Goal: Navigation & Orientation: Find specific page/section

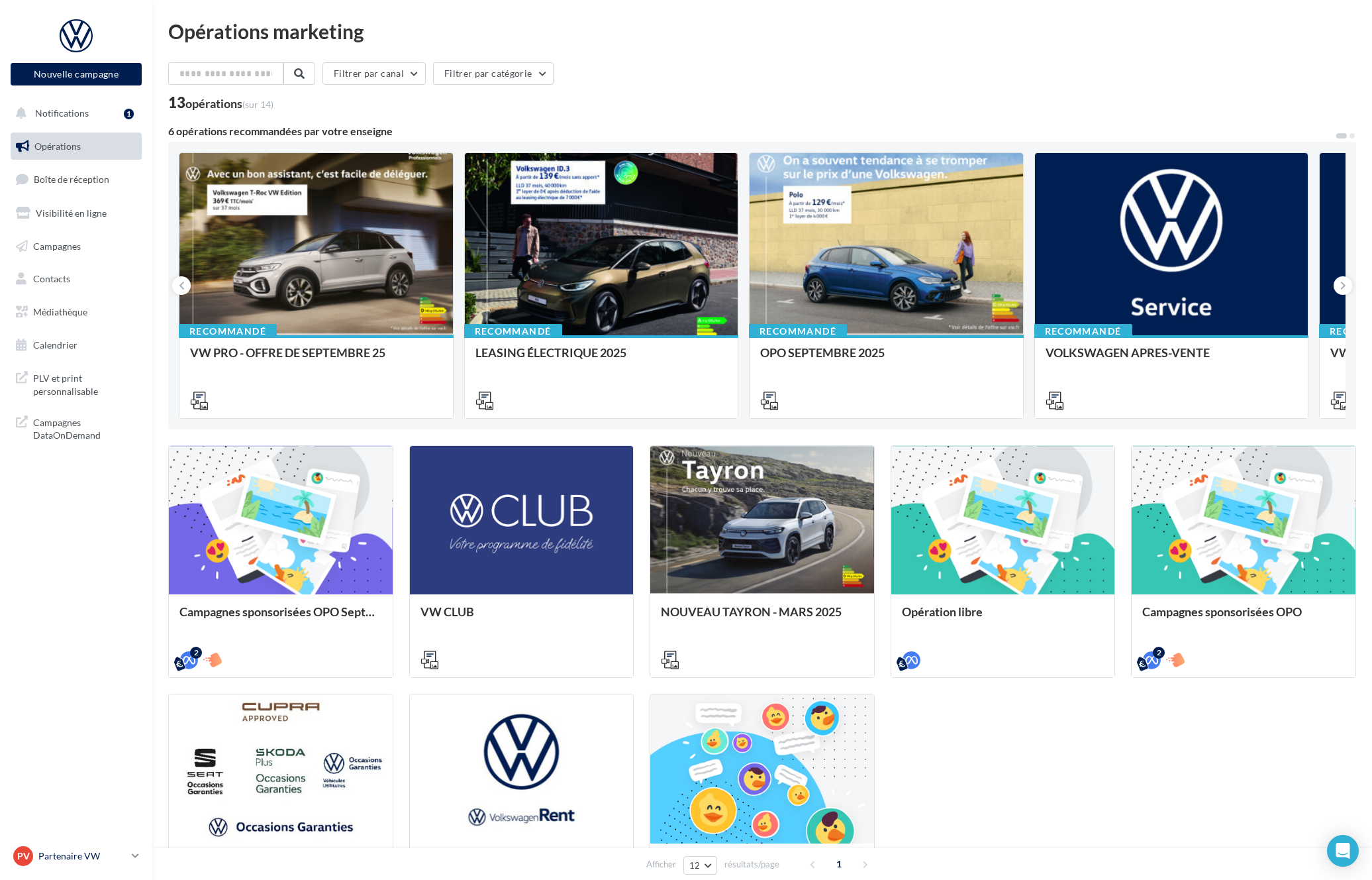
click at [106, 851] on p "Partenaire VW" at bounding box center [82, 855] width 88 height 13
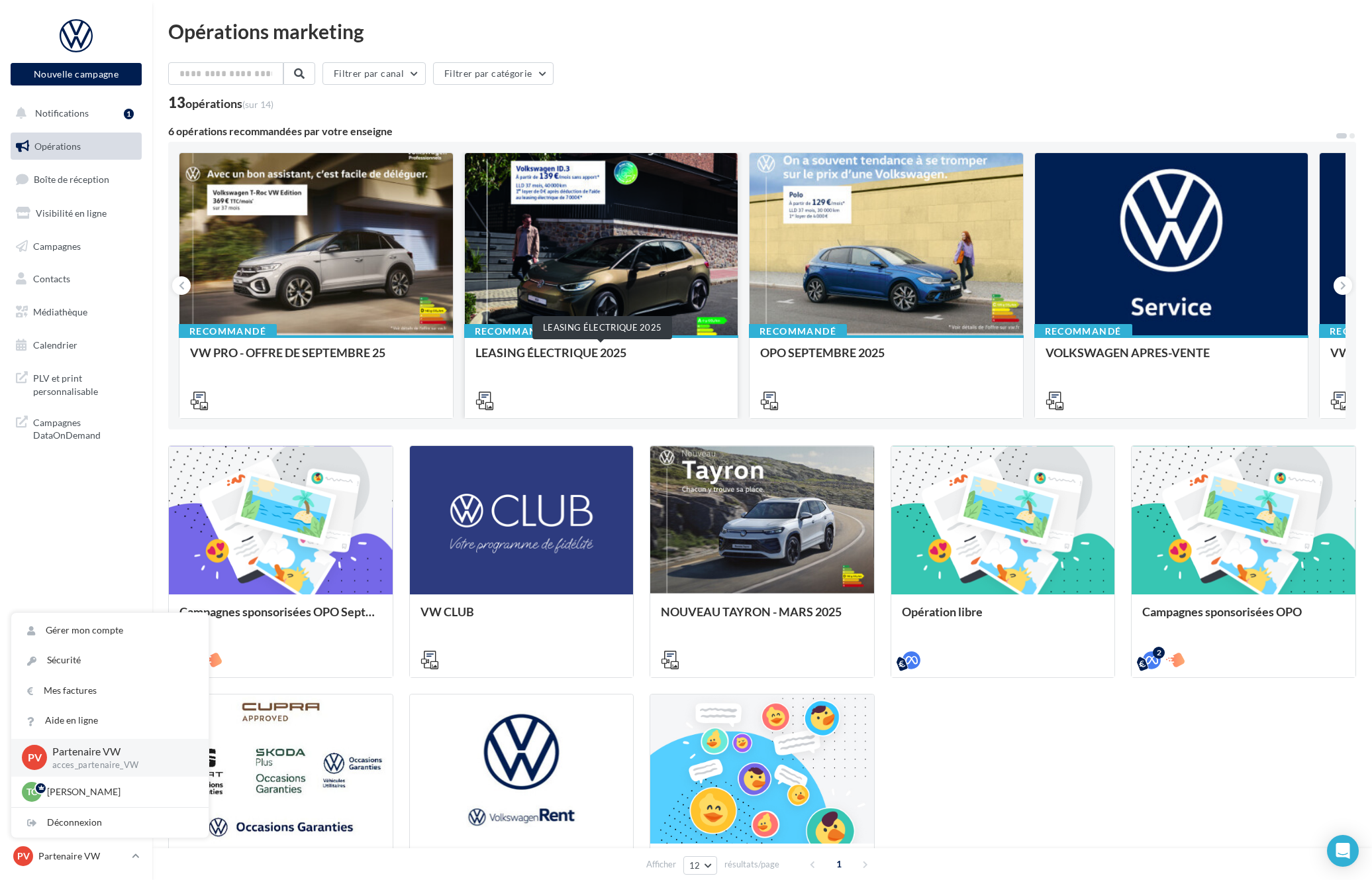
drag, startPoint x: 851, startPoint y: 366, endPoint x: 497, endPoint y: 357, distance: 354.1
click at [495, 357] on div "Recommandé VW PRO - OFFRE DE SEPTEMBRE 25 Recommandé LEASING ÉLECTRIQUE 2025 Re…" at bounding box center [762, 285] width 1167 height 266
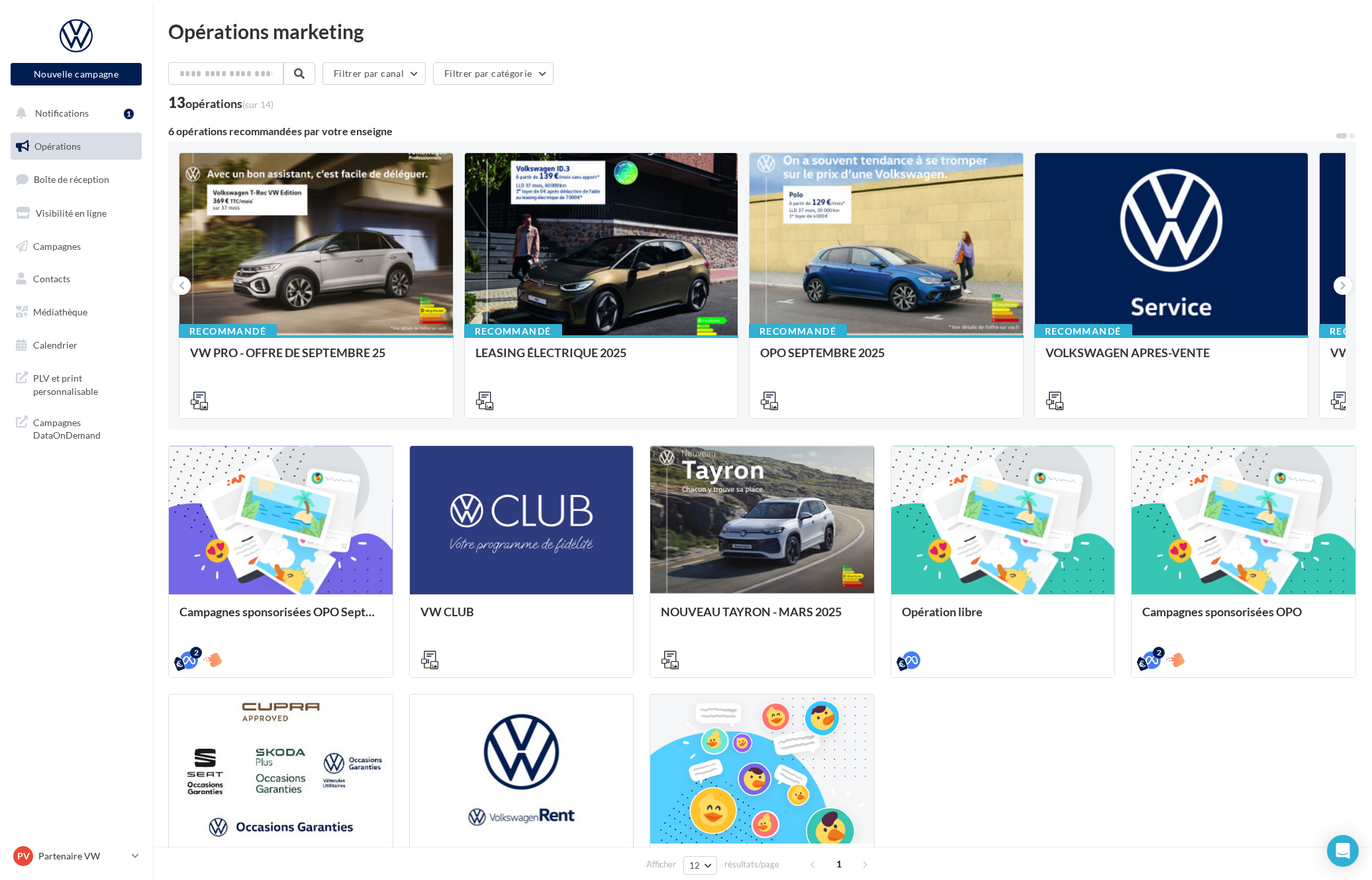
click at [835, 102] on div "13 opérations (sur 14)" at bounding box center [762, 104] width 1188 height 17
click at [96, 134] on link "Opérations" at bounding box center [76, 145] width 137 height 28
click at [368, 75] on button "Filtrer par canal" at bounding box center [373, 74] width 104 height 23
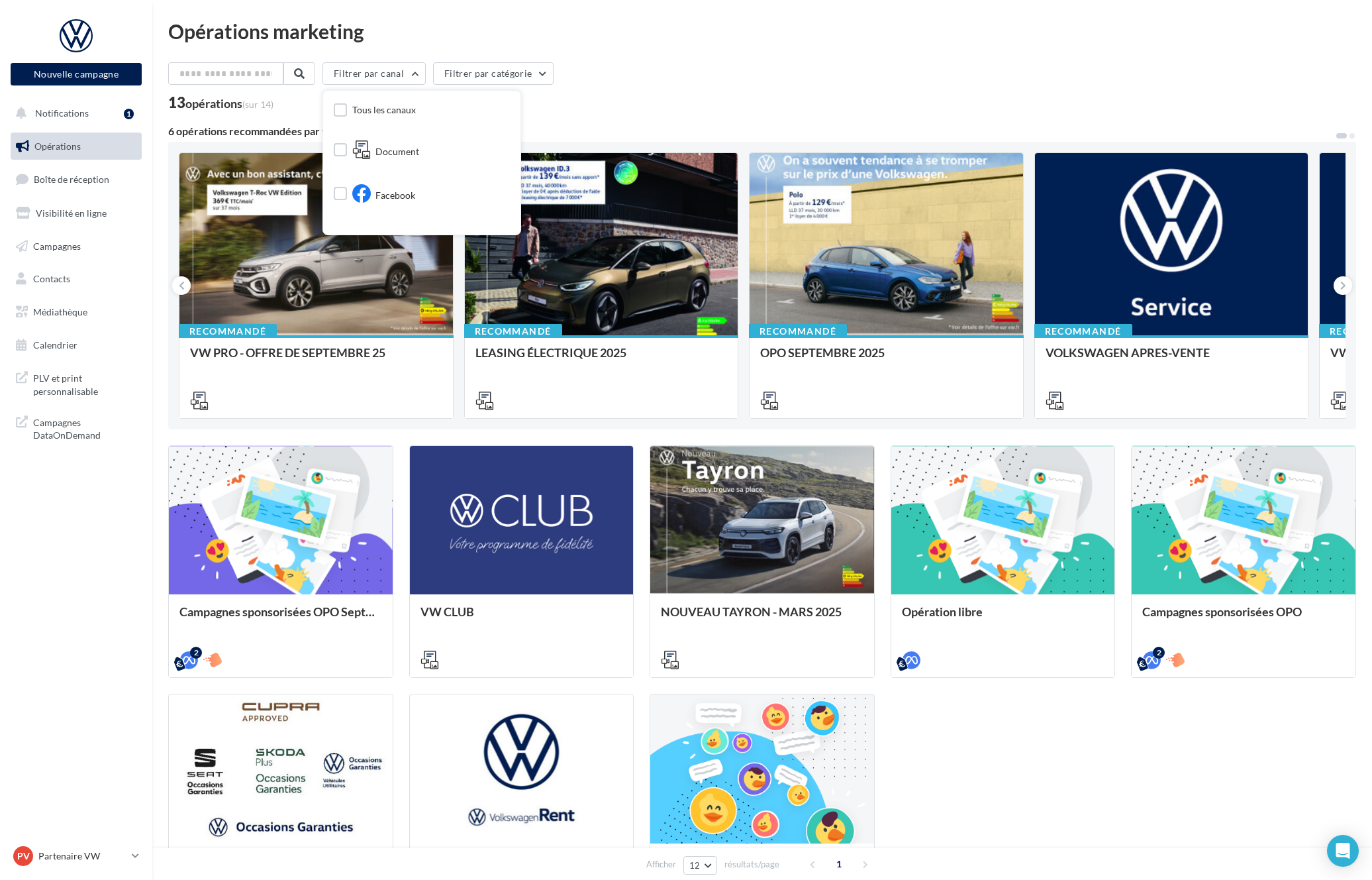
click at [503, 60] on div "Opérations marketing Filtrer par canal Tous les canaux Document Facebook Instag…" at bounding box center [762, 494] width 1188 height 947
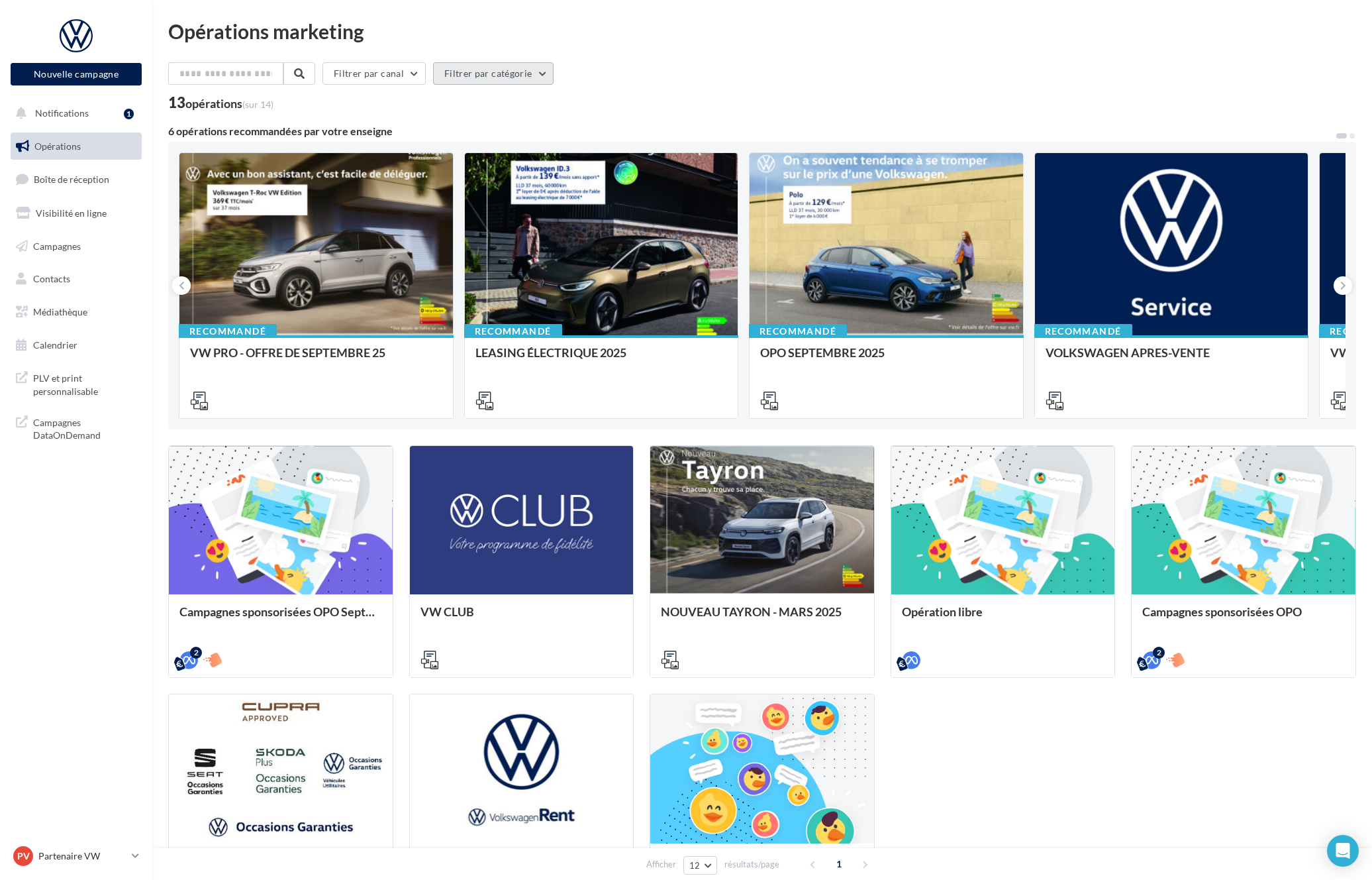
click at [497, 68] on button "Filtrer par catégorie" at bounding box center [493, 74] width 121 height 23
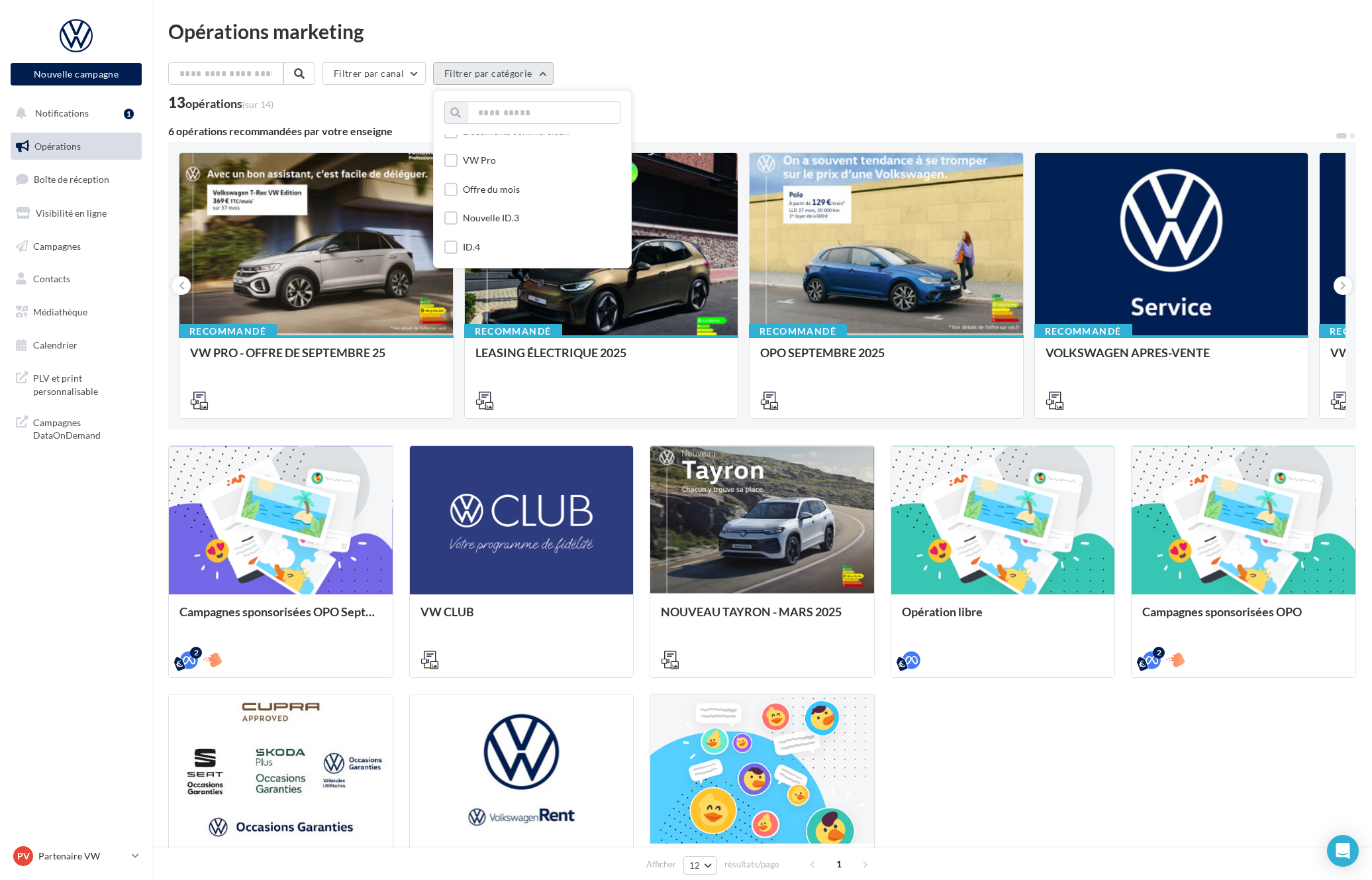
scroll to position [130, 0]
click at [455, 187] on label at bounding box center [451, 186] width 13 height 13
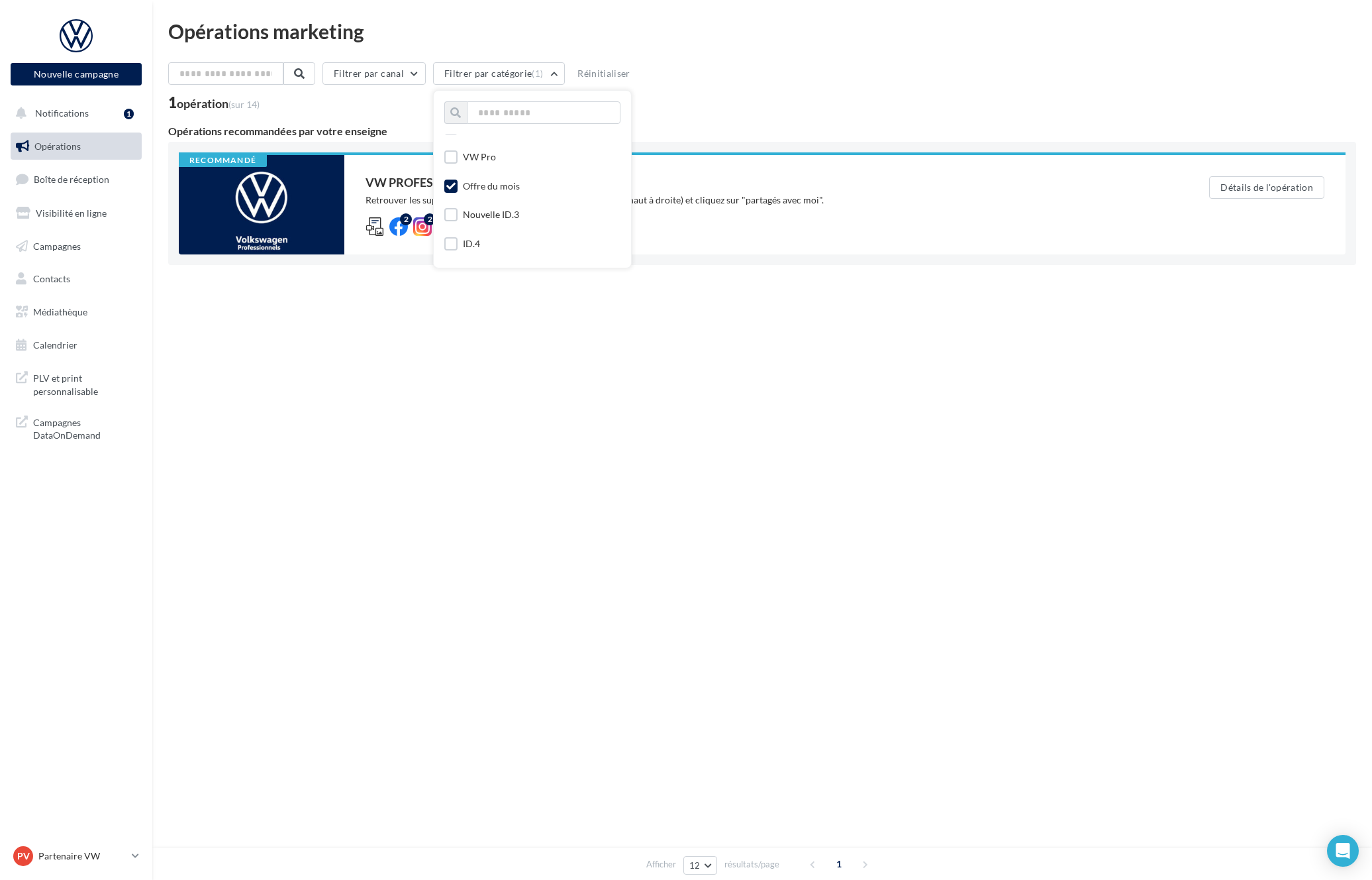
click at [685, 87] on div "Filtrer par canal Filtrer par catégorie (1) Toutes les catégories APV Support d…" at bounding box center [762, 76] width 1188 height 28
click at [528, 71] on button "Filtrer par catégorie (1)" at bounding box center [499, 74] width 132 height 23
click at [454, 187] on icon at bounding box center [451, 187] width 10 height 10
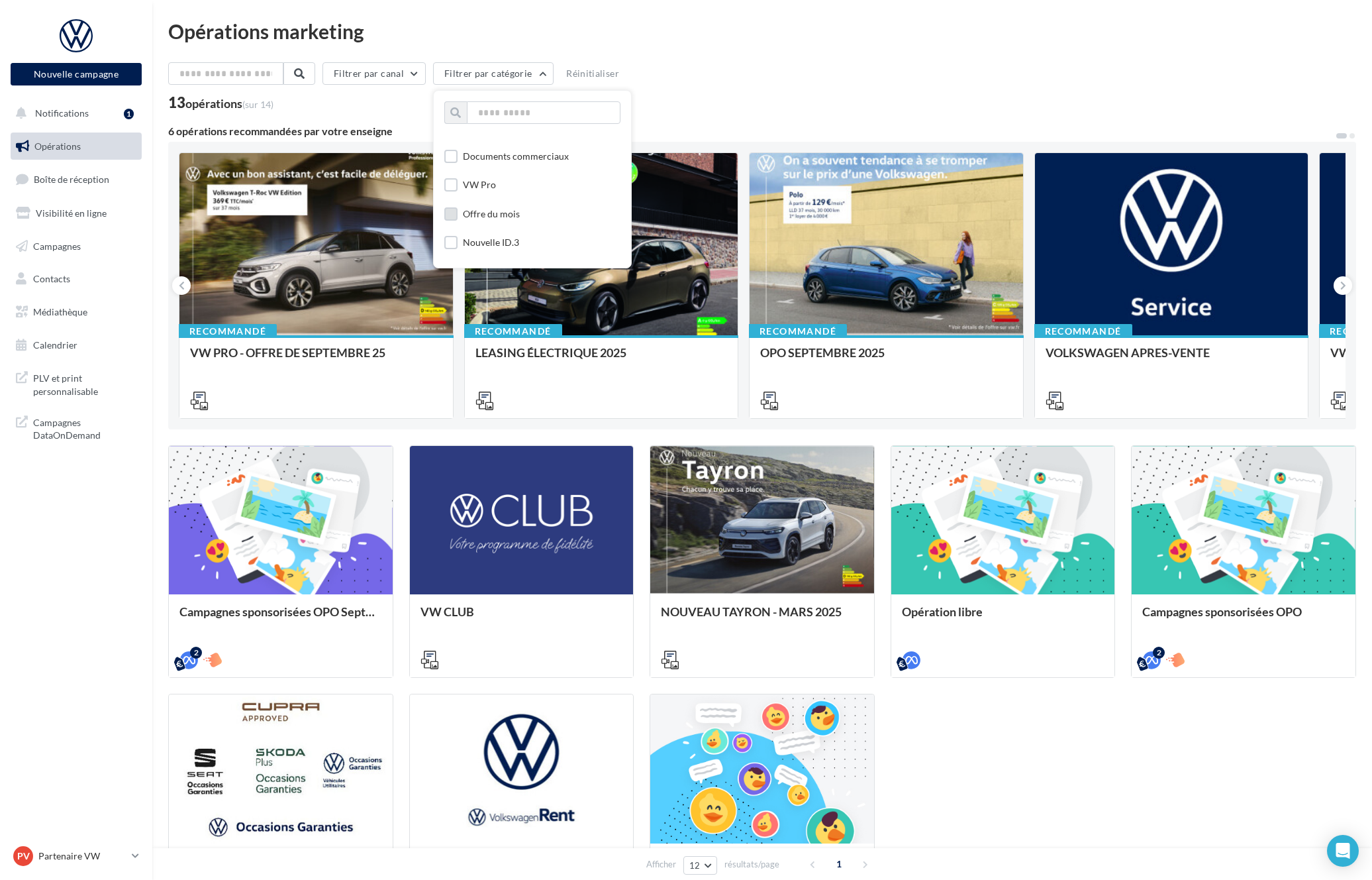
scroll to position [105, 0]
click at [791, 369] on div "OPO SEPTEMBRE 2025" at bounding box center [886, 359] width 253 height 27
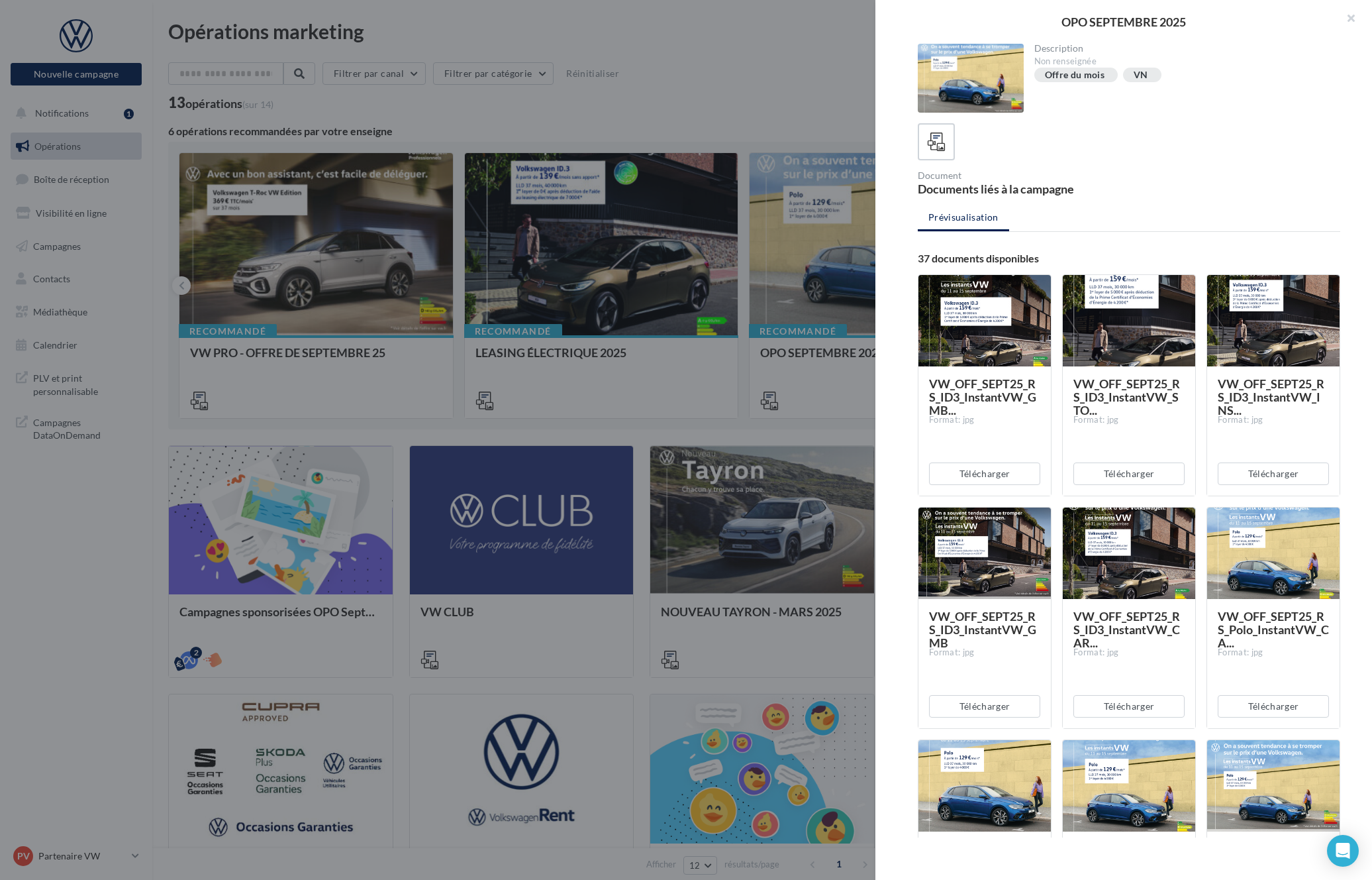
click at [1148, 75] on div "VN" at bounding box center [1142, 74] width 17 height 12
click at [732, 117] on div at bounding box center [686, 440] width 1372 height 880
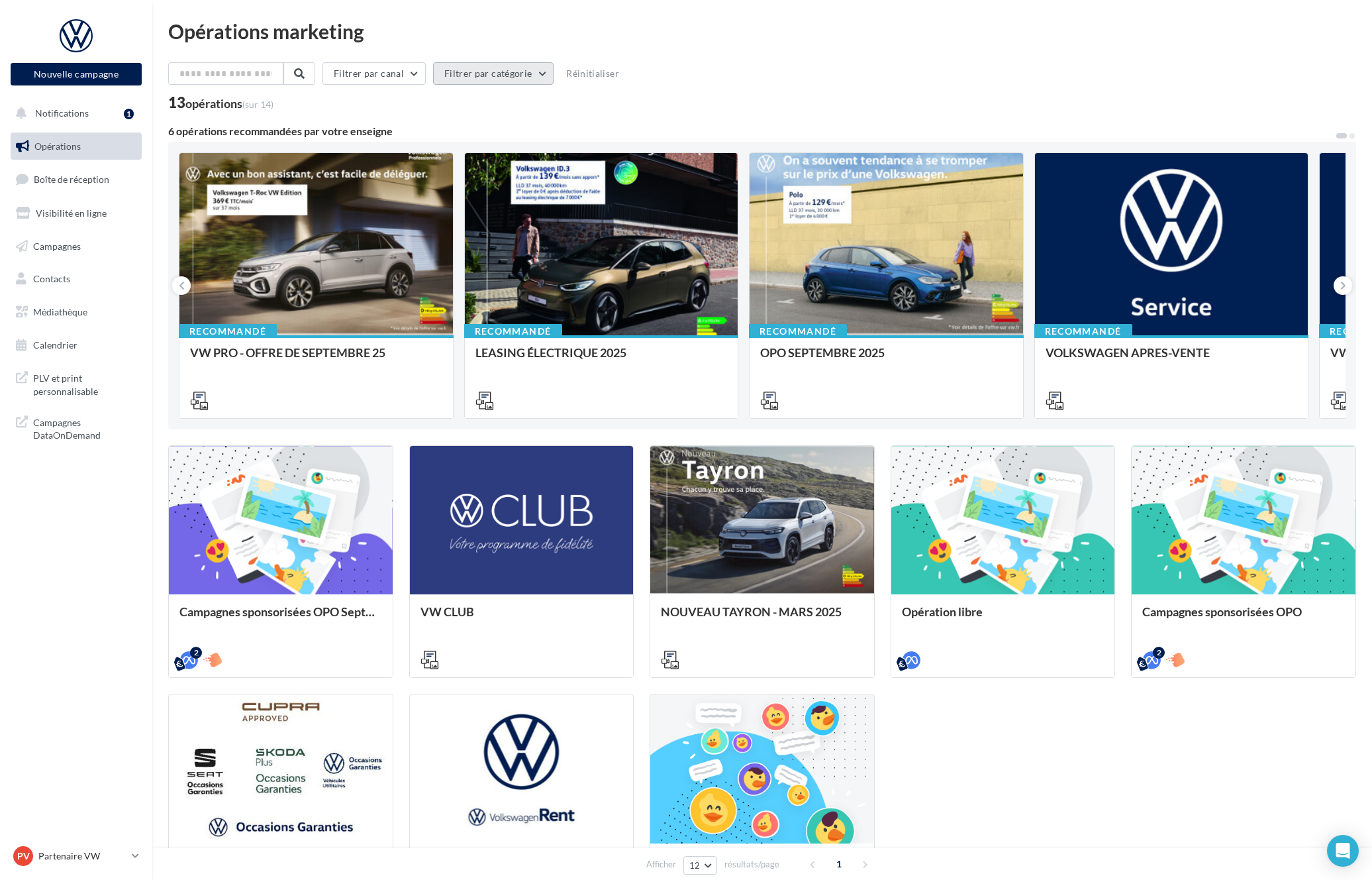
click at [540, 66] on button "Filtrer par catégorie" at bounding box center [493, 74] width 121 height 23
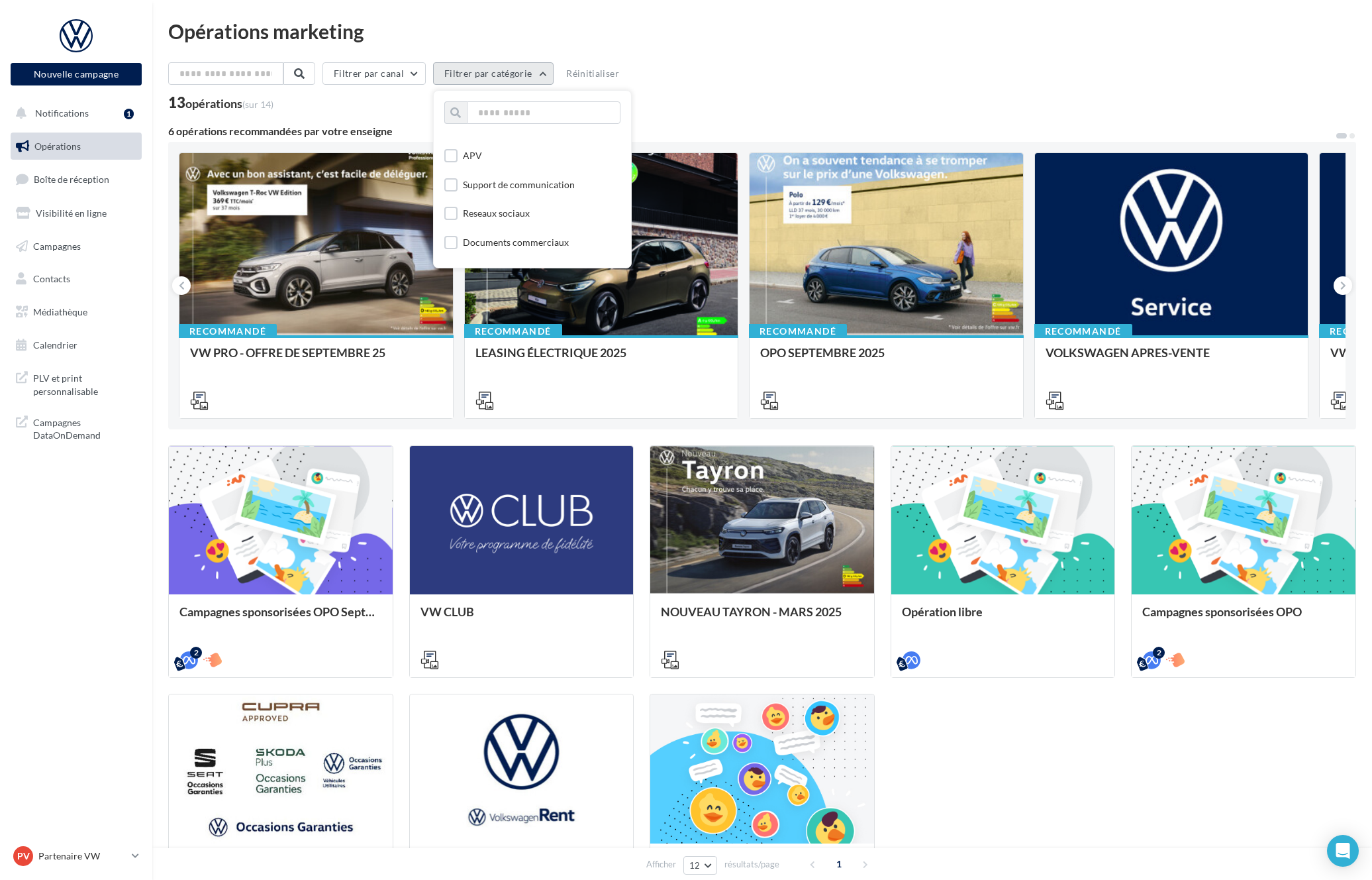
scroll to position [22, 0]
click at [403, 103] on div "13 opérations (sur 14)" at bounding box center [762, 104] width 1188 height 17
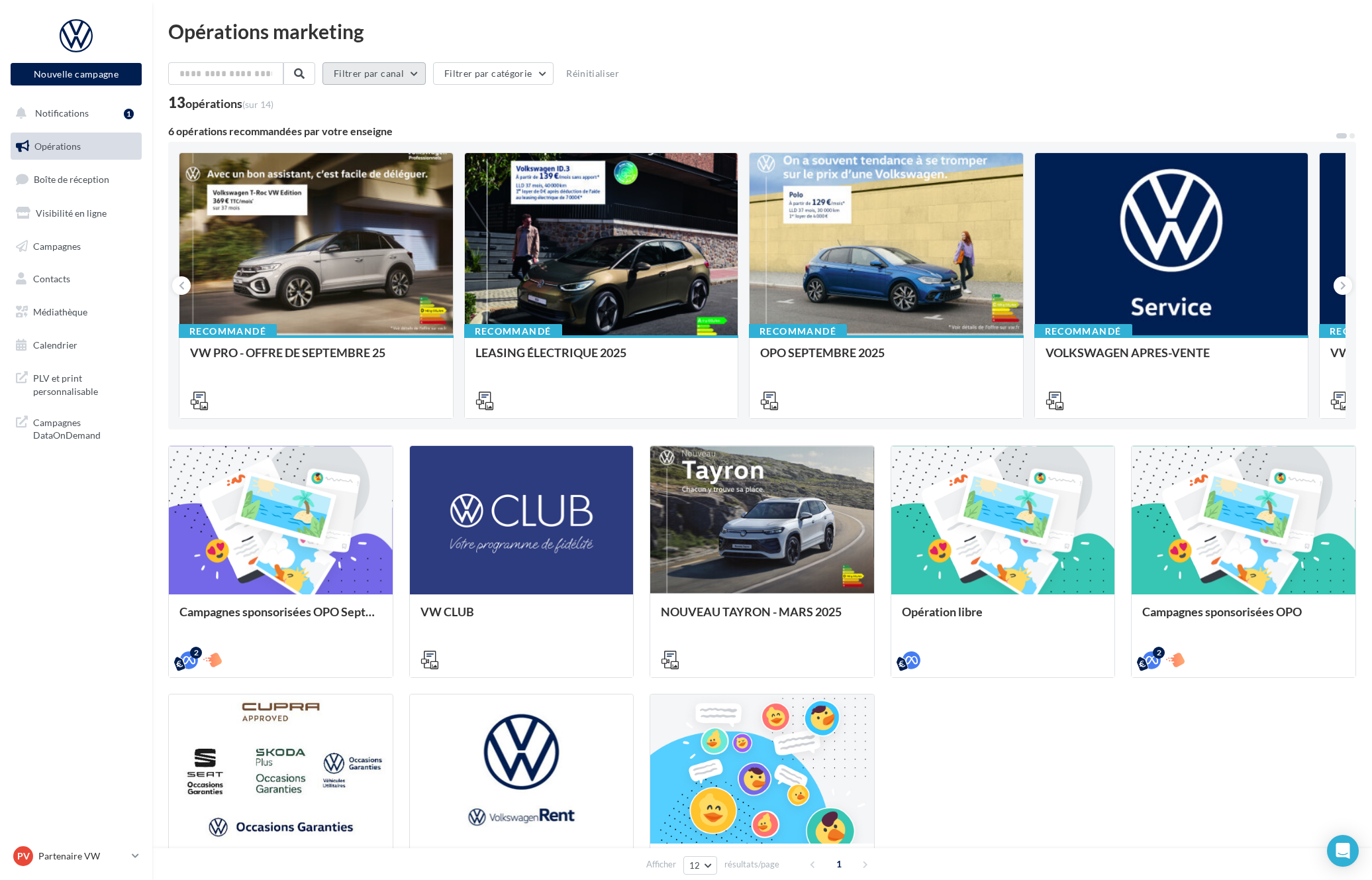
click at [399, 80] on button "Filtrer par canal" at bounding box center [373, 74] width 104 height 23
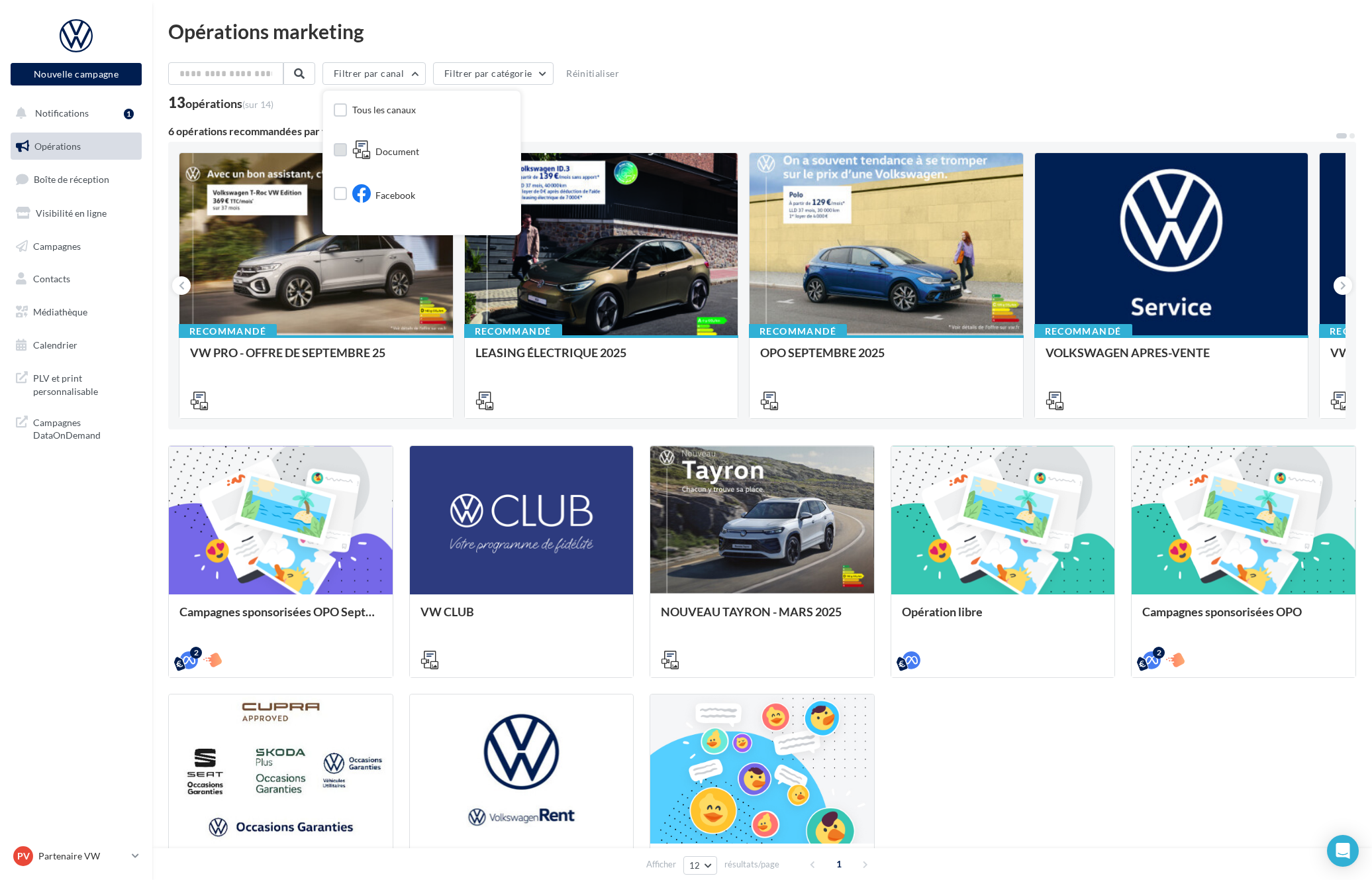
click at [390, 156] on span "Document" at bounding box center [397, 152] width 44 height 13
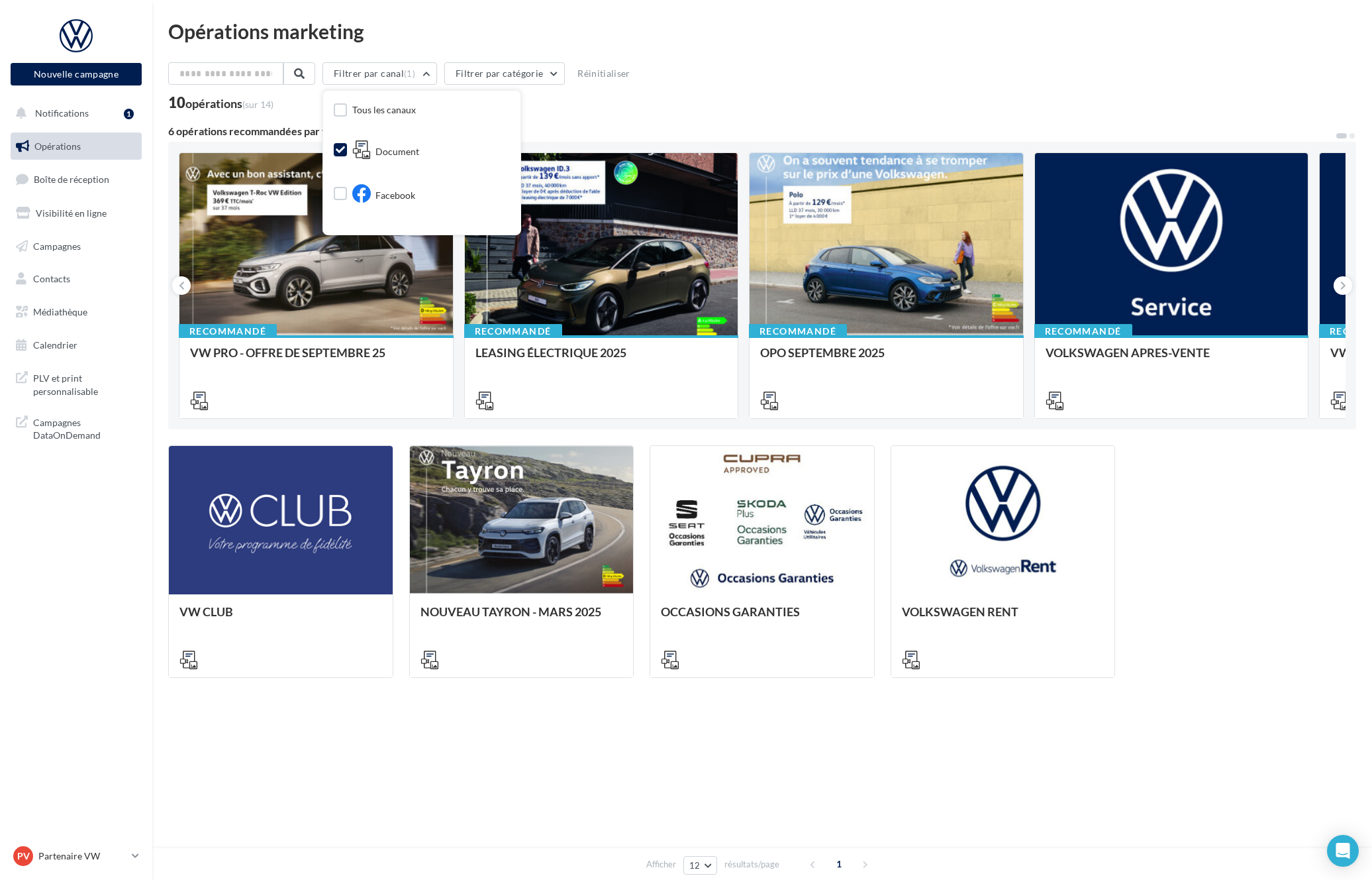
click at [295, 100] on div "10 opérations (sur 14)" at bounding box center [762, 104] width 1188 height 17
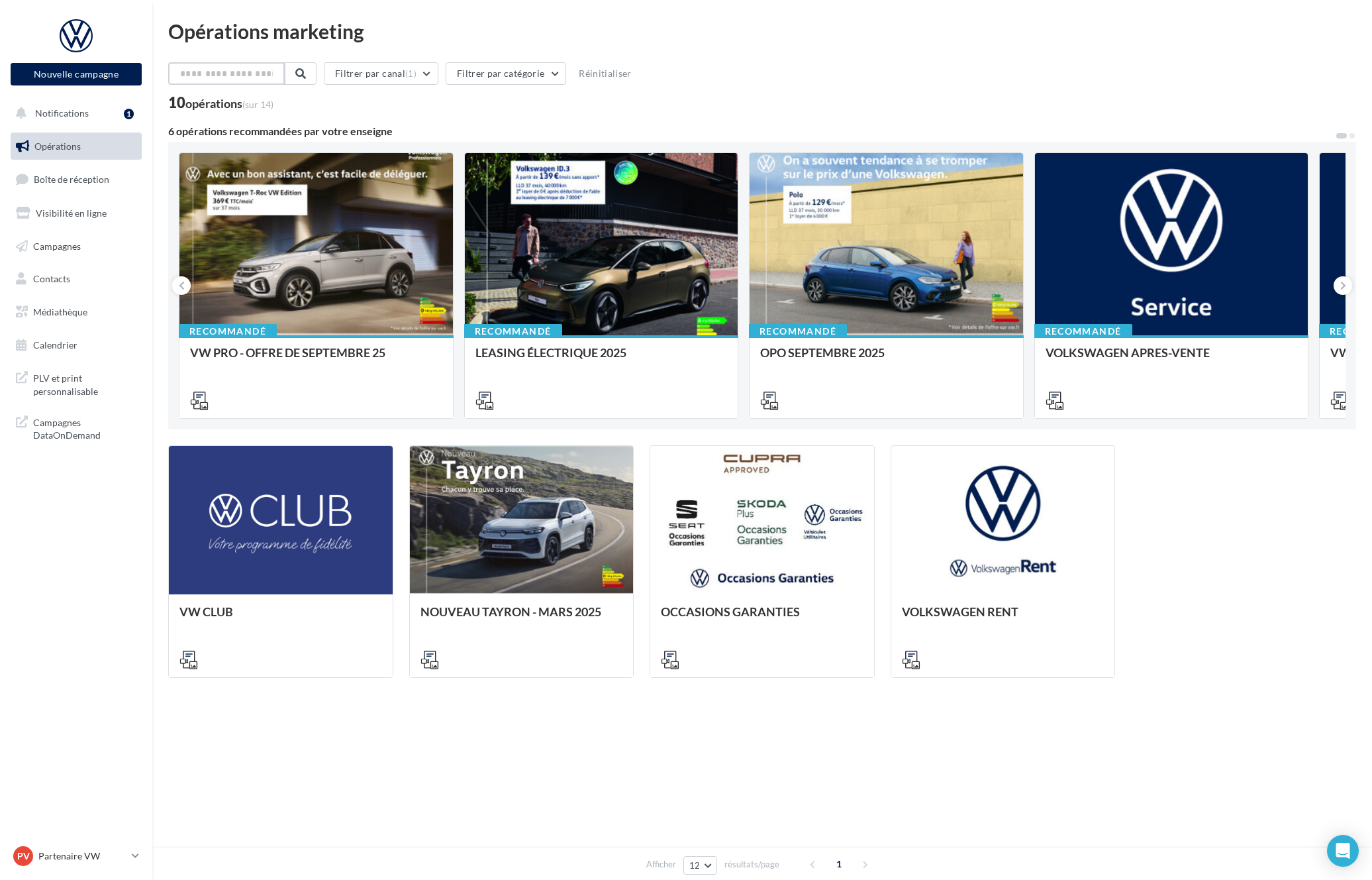
click at [259, 72] on input "text" at bounding box center [226, 74] width 117 height 23
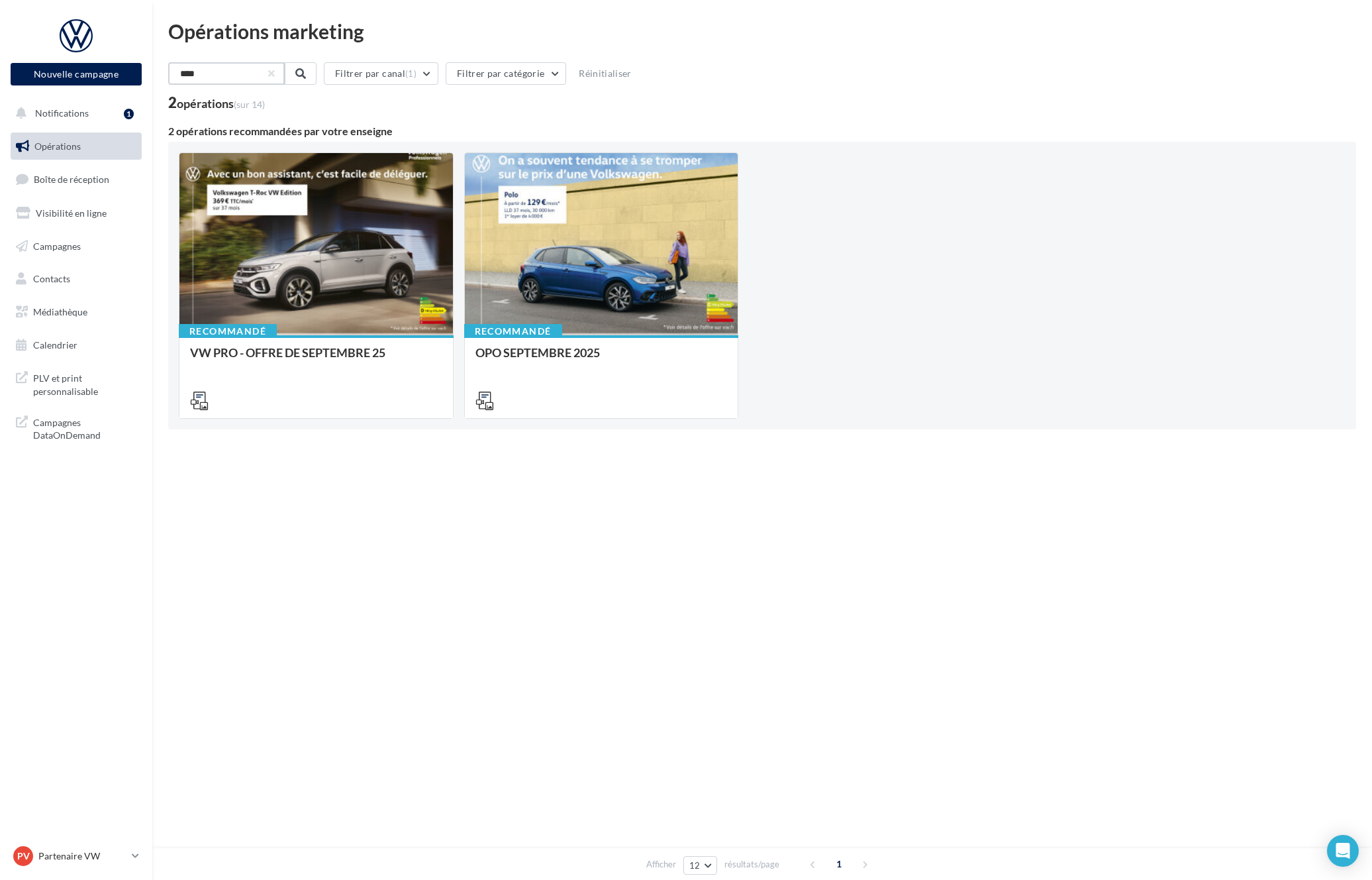
click at [243, 76] on input "****" at bounding box center [226, 74] width 117 height 23
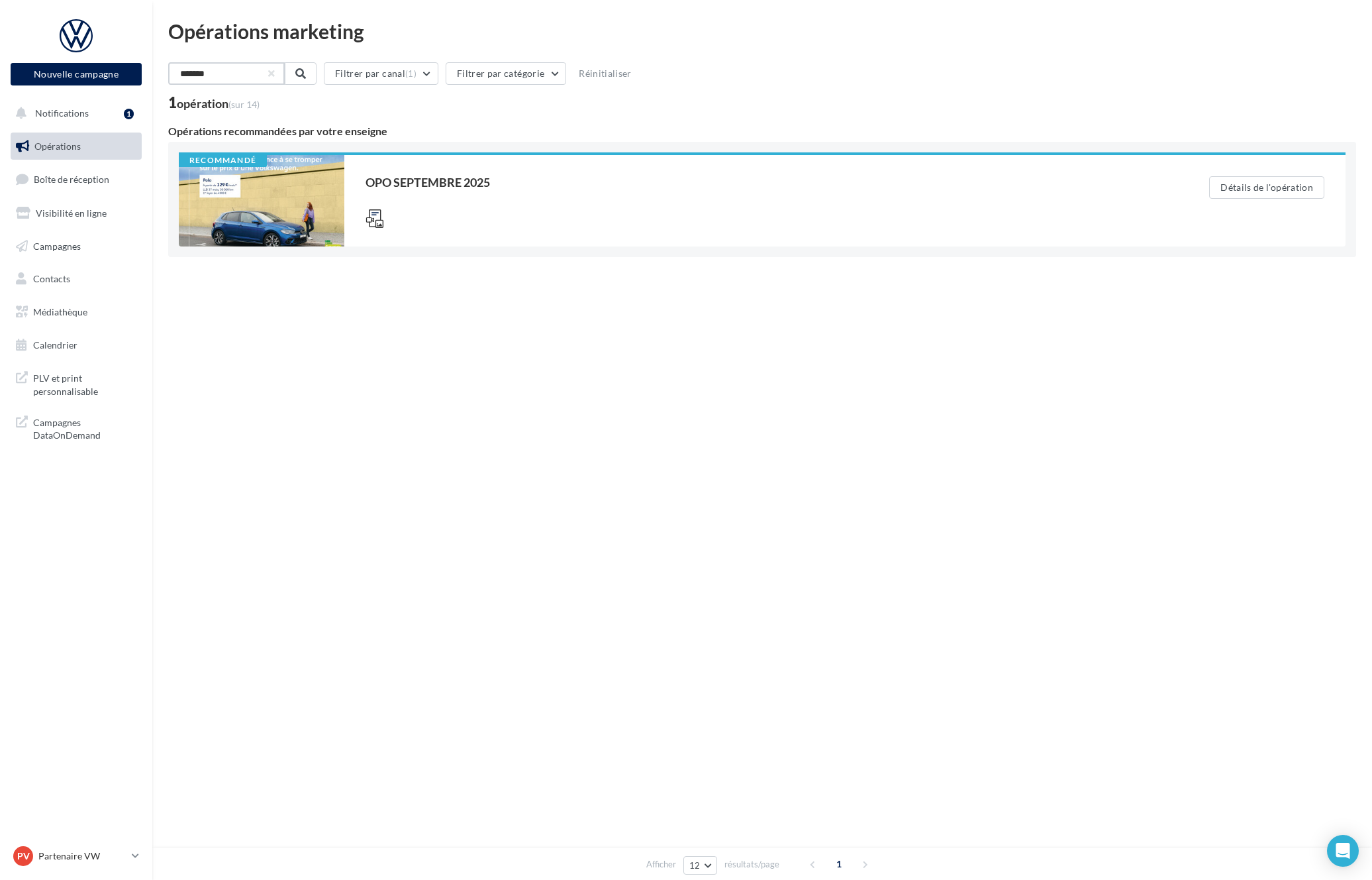
type input "*******"
click at [403, 305] on div "Afficher 12 12 24 48 96 résultats/page 1" at bounding box center [762, 298] width 1188 height 31
click at [283, 75] on input "*******" at bounding box center [226, 74] width 117 height 23
click at [273, 73] on button "button" at bounding box center [271, 74] width 6 height 6
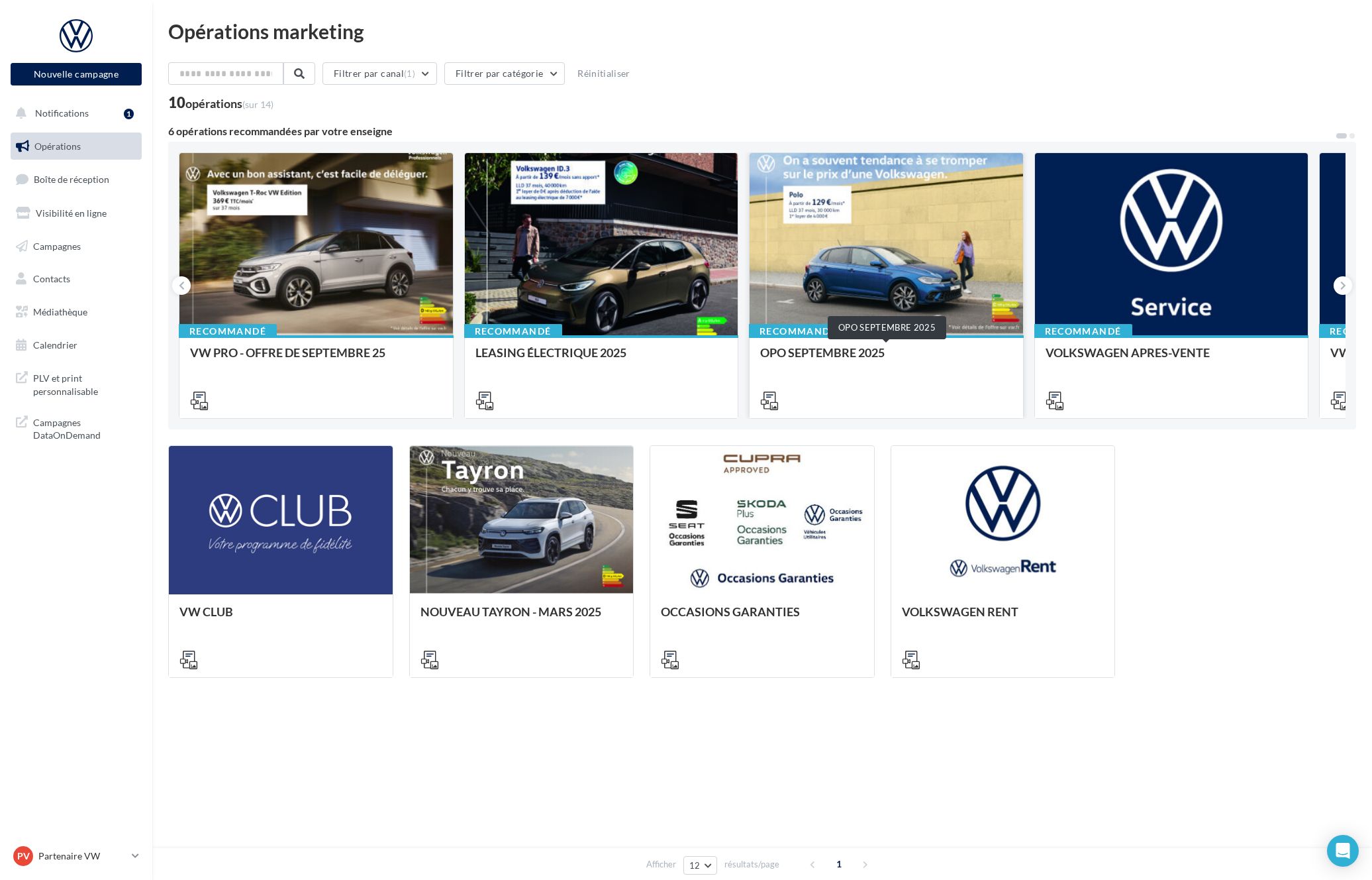
click at [880, 351] on div "OPO SEPTEMBRE 2025" at bounding box center [886, 359] width 253 height 27
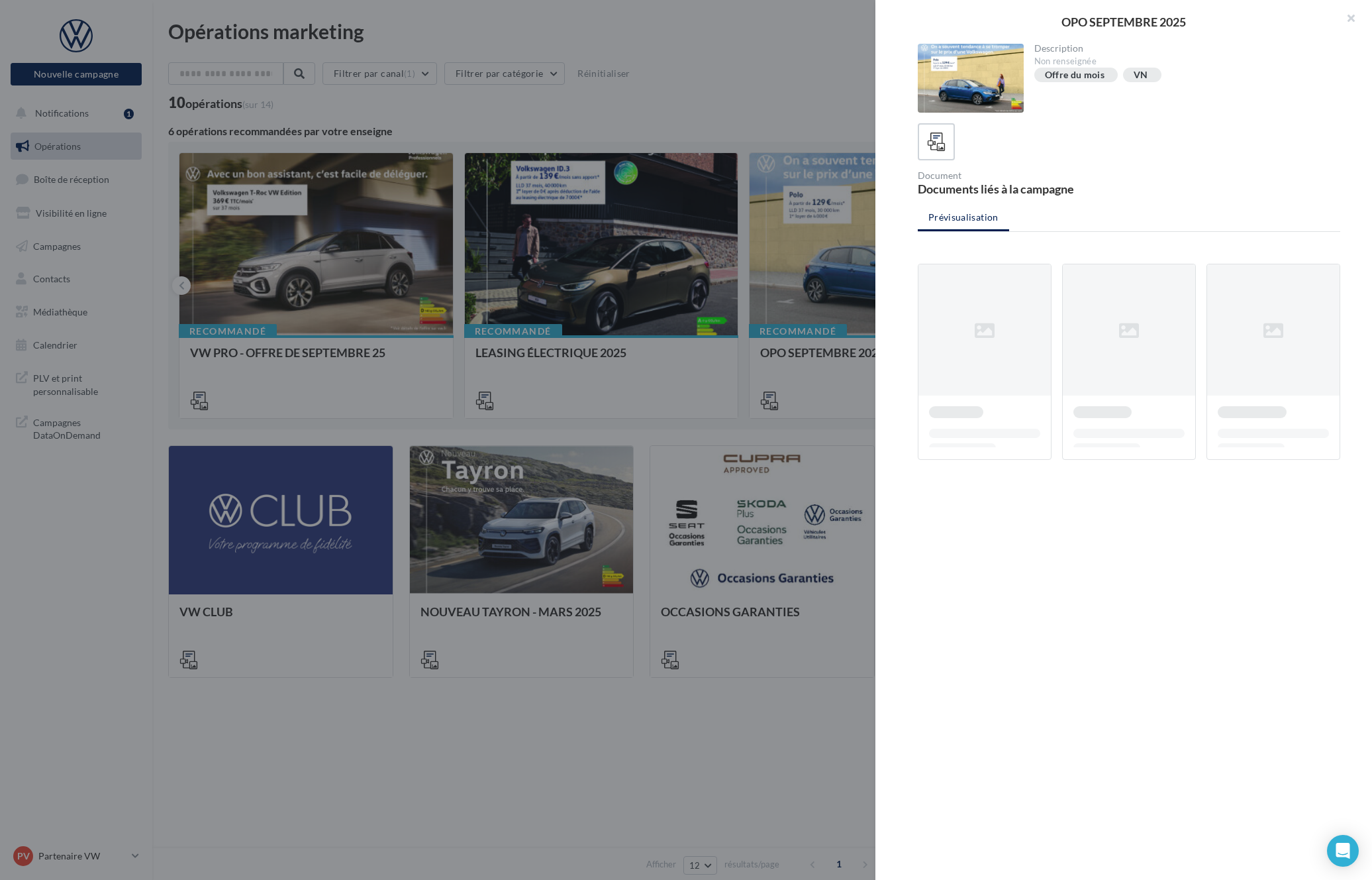
click at [600, 350] on div at bounding box center [686, 440] width 1372 height 880
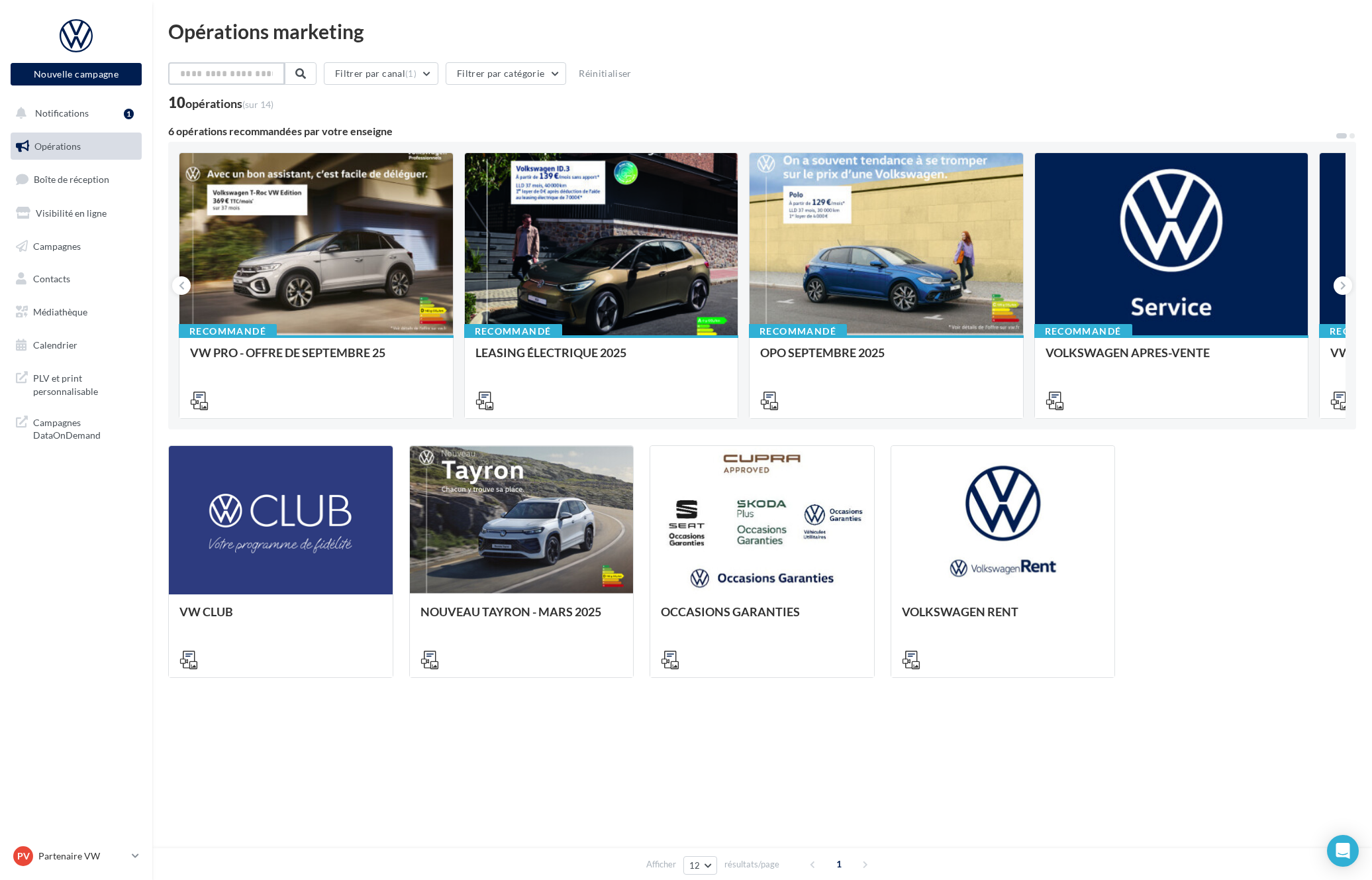
click at [259, 78] on input "text" at bounding box center [226, 74] width 117 height 23
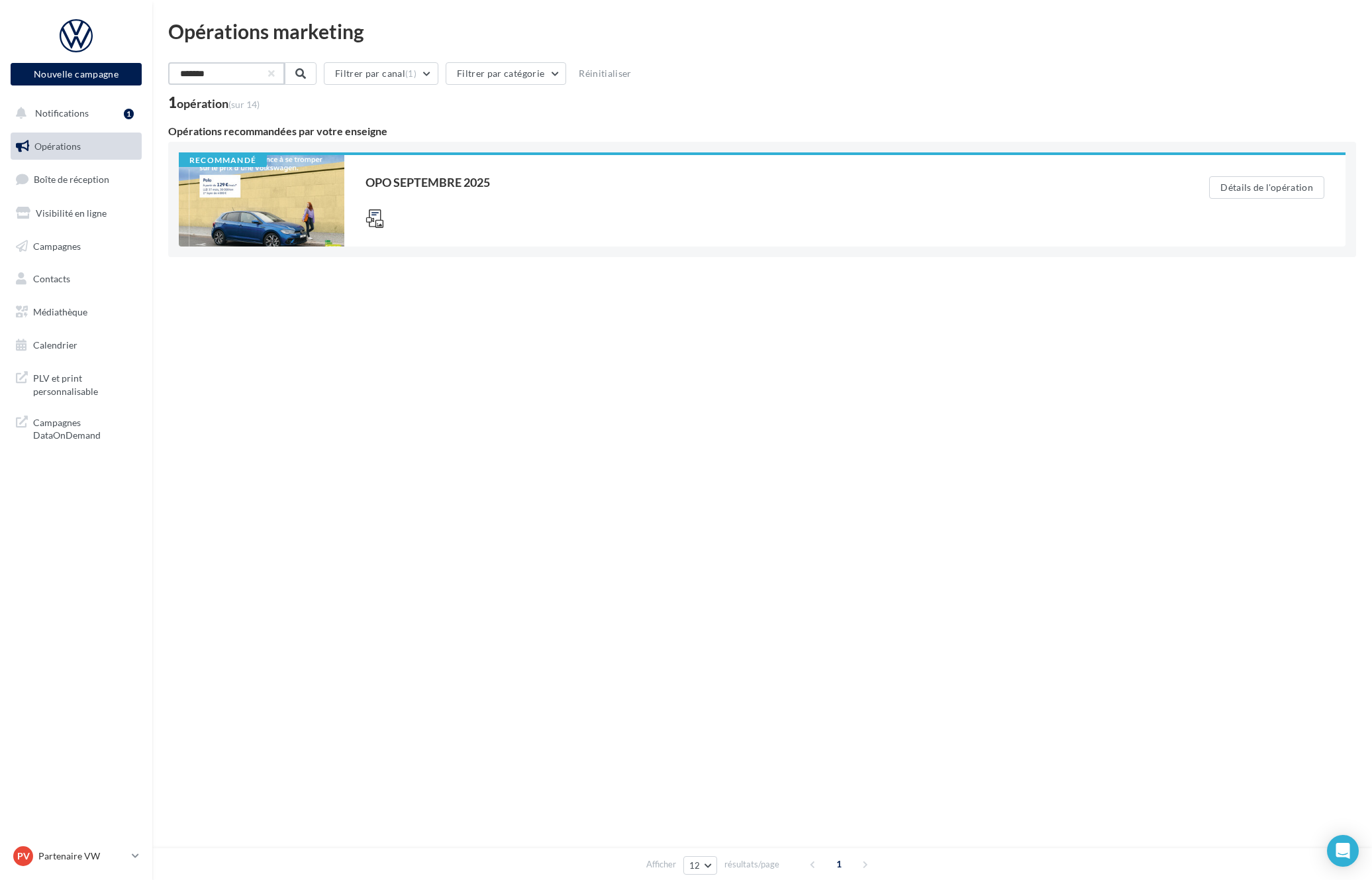
type input "*******"
click at [73, 144] on span "Opérations" at bounding box center [57, 146] width 47 height 11
click at [71, 144] on span "Opérations" at bounding box center [57, 146] width 47 height 11
click at [69, 168] on link "Boîte de réception" at bounding box center [76, 180] width 137 height 29
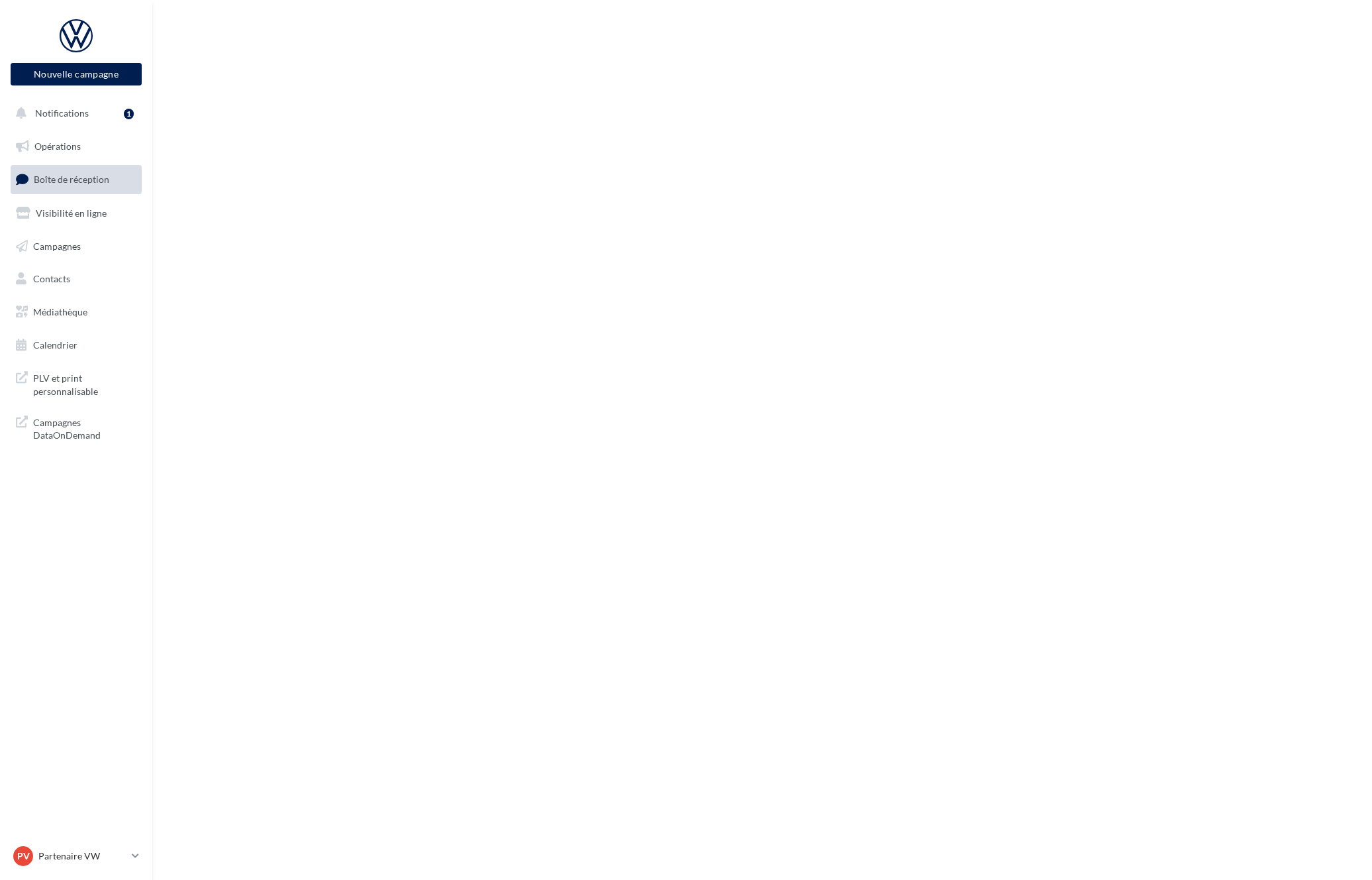
click at [72, 145] on span "Opérations" at bounding box center [57, 146] width 47 height 11
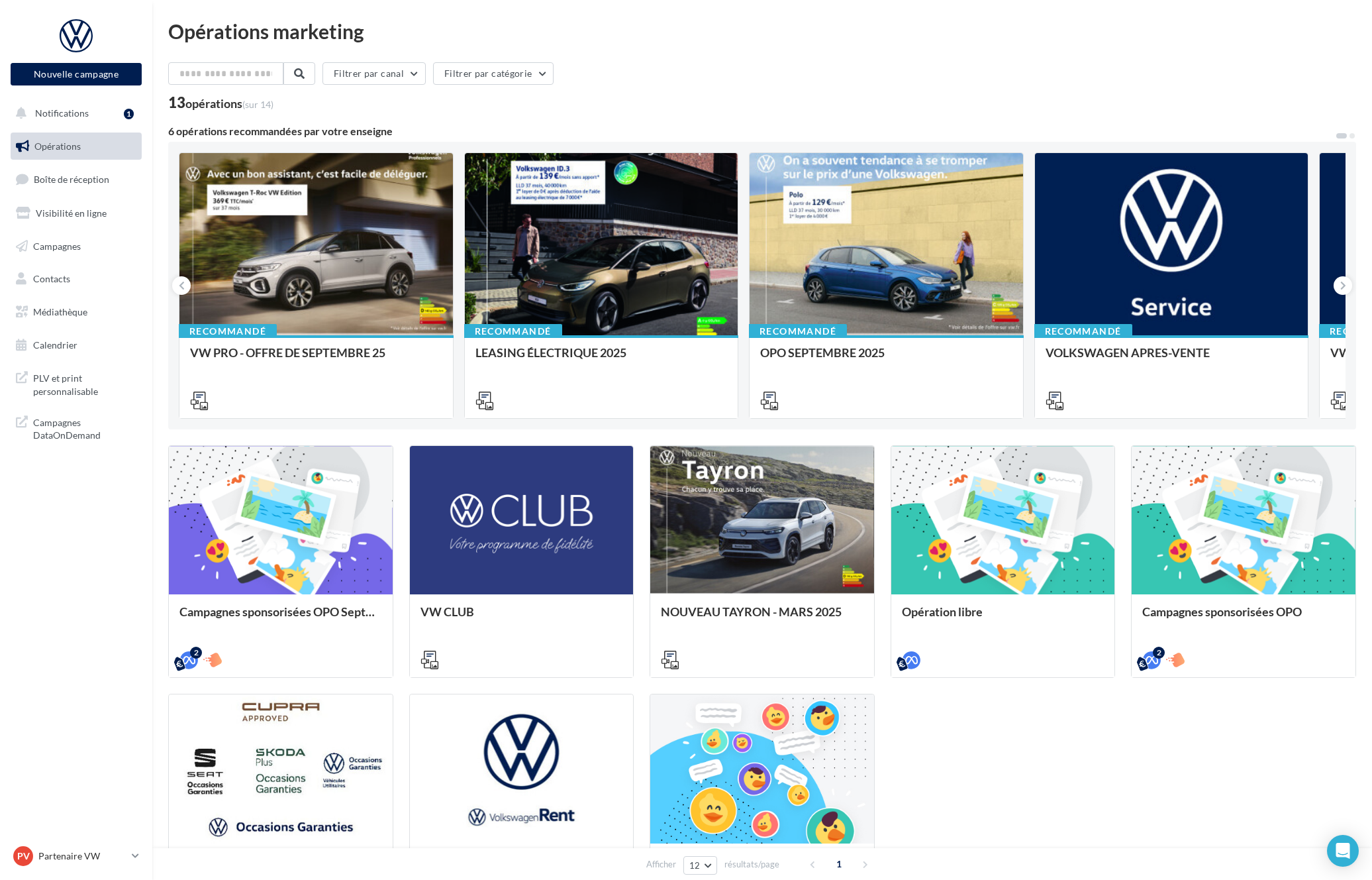
click at [73, 835] on nav "Nouvelle campagne Nouvelle campagne Notifications 1 Opérations Boîte de récepti…" at bounding box center [76, 440] width 152 height 880
click at [73, 851] on p "Partenaire VW" at bounding box center [82, 855] width 88 height 13
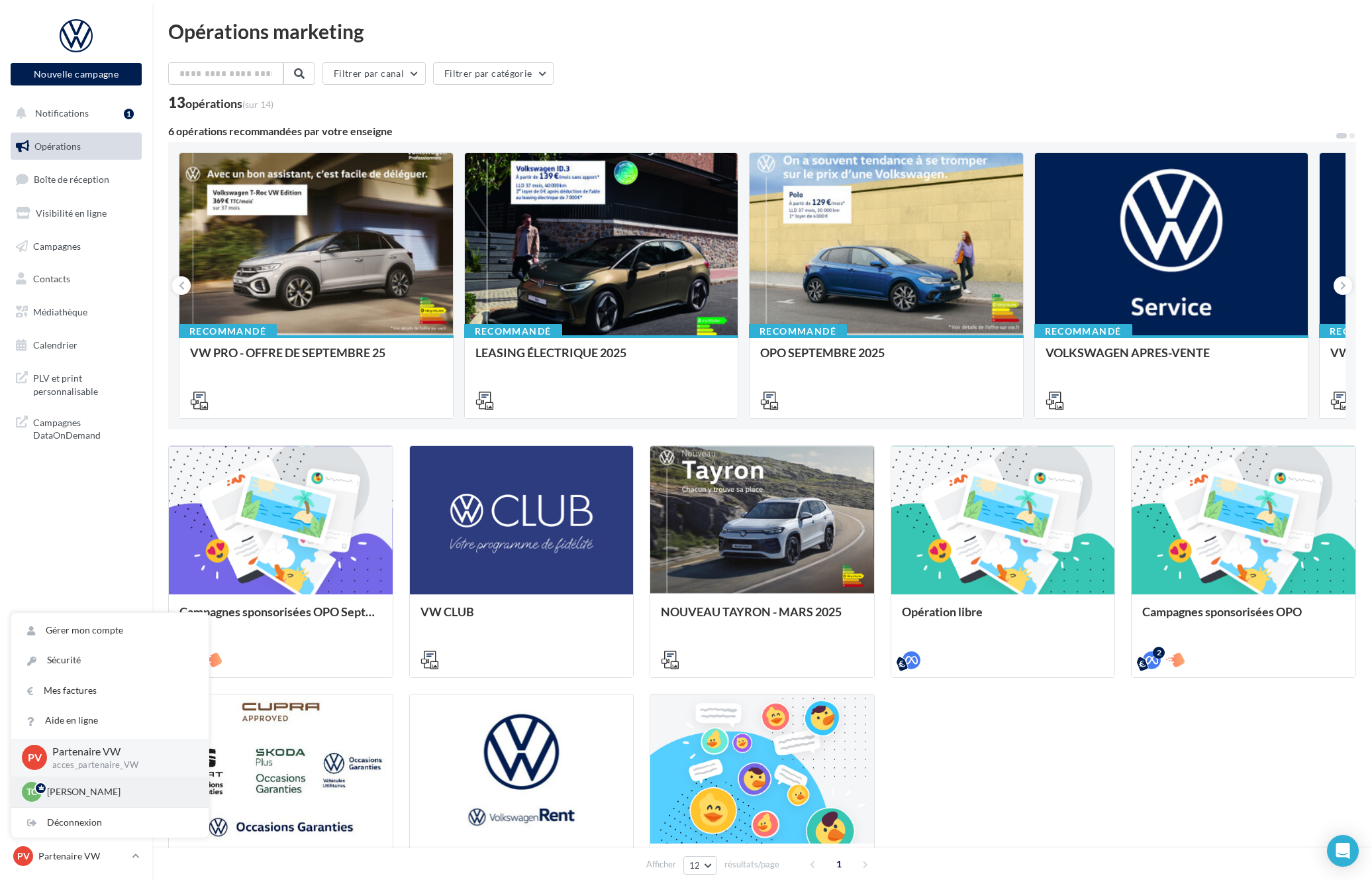
click at [63, 794] on p "Thomas CREMIER" at bounding box center [119, 792] width 145 height 13
